Goal: Task Accomplishment & Management: Manage account settings

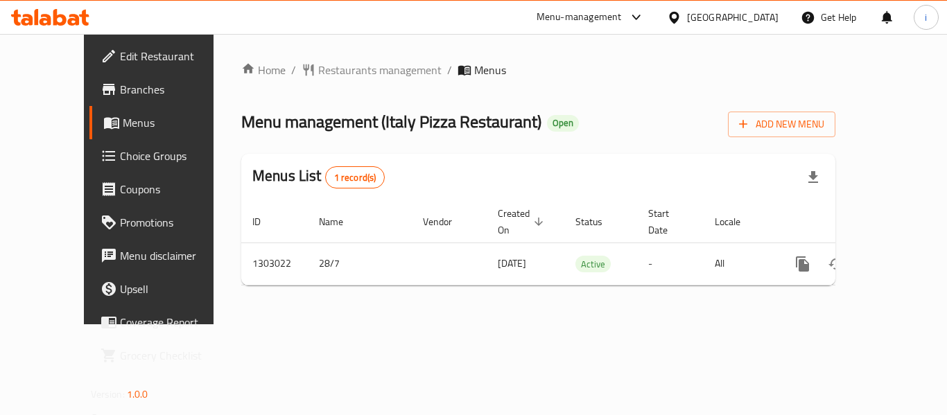
click at [120, 49] on span "Edit Restaurant" at bounding box center [175, 56] width 111 height 17
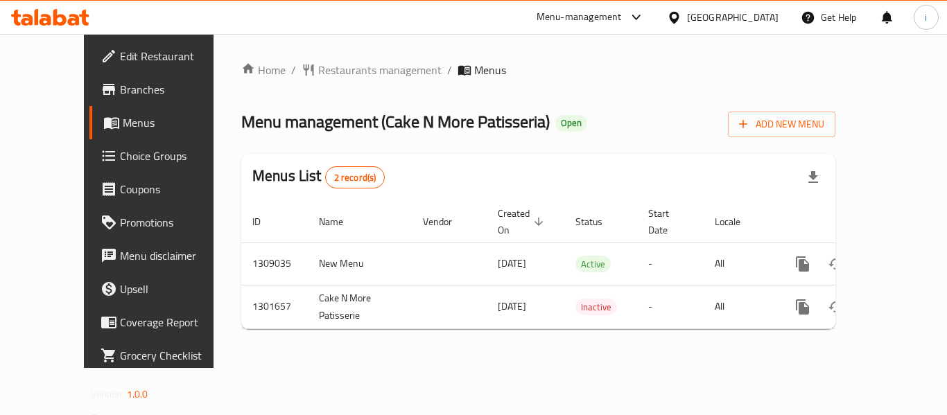
click at [66, 8] on div at bounding box center [50, 17] width 101 height 28
click at [318, 66] on span "Restaurants management" at bounding box center [379, 70] width 123 height 17
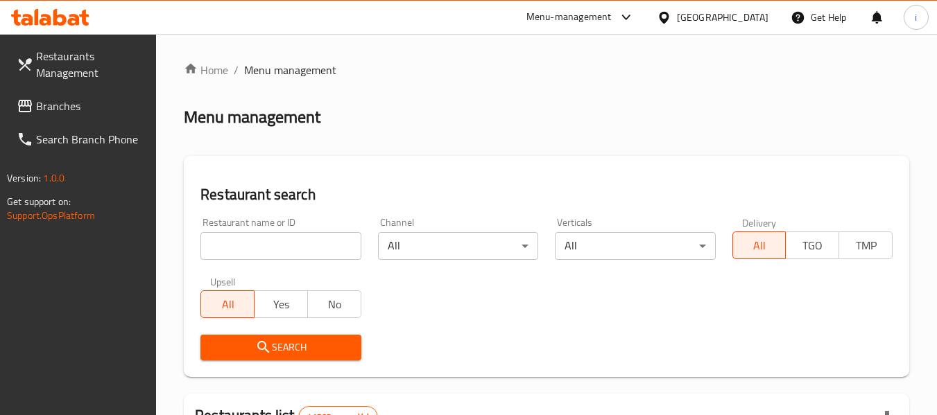
click at [72, 104] on span "Branches" at bounding box center [91, 106] width 110 height 17
